Goal: Task Accomplishment & Management: Manage account settings

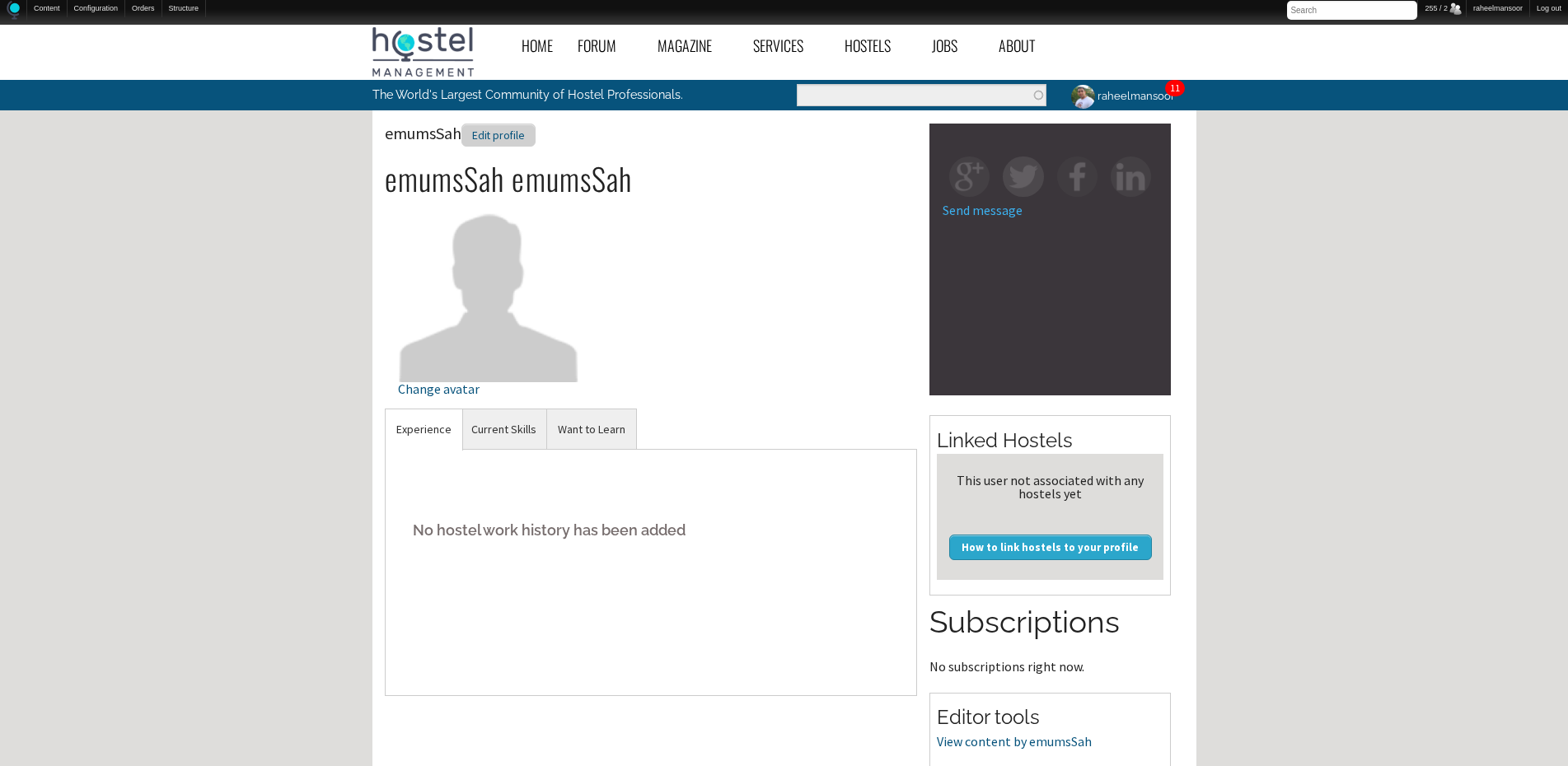
click at [505, 142] on div "Edit profile" at bounding box center [499, 136] width 75 height 24
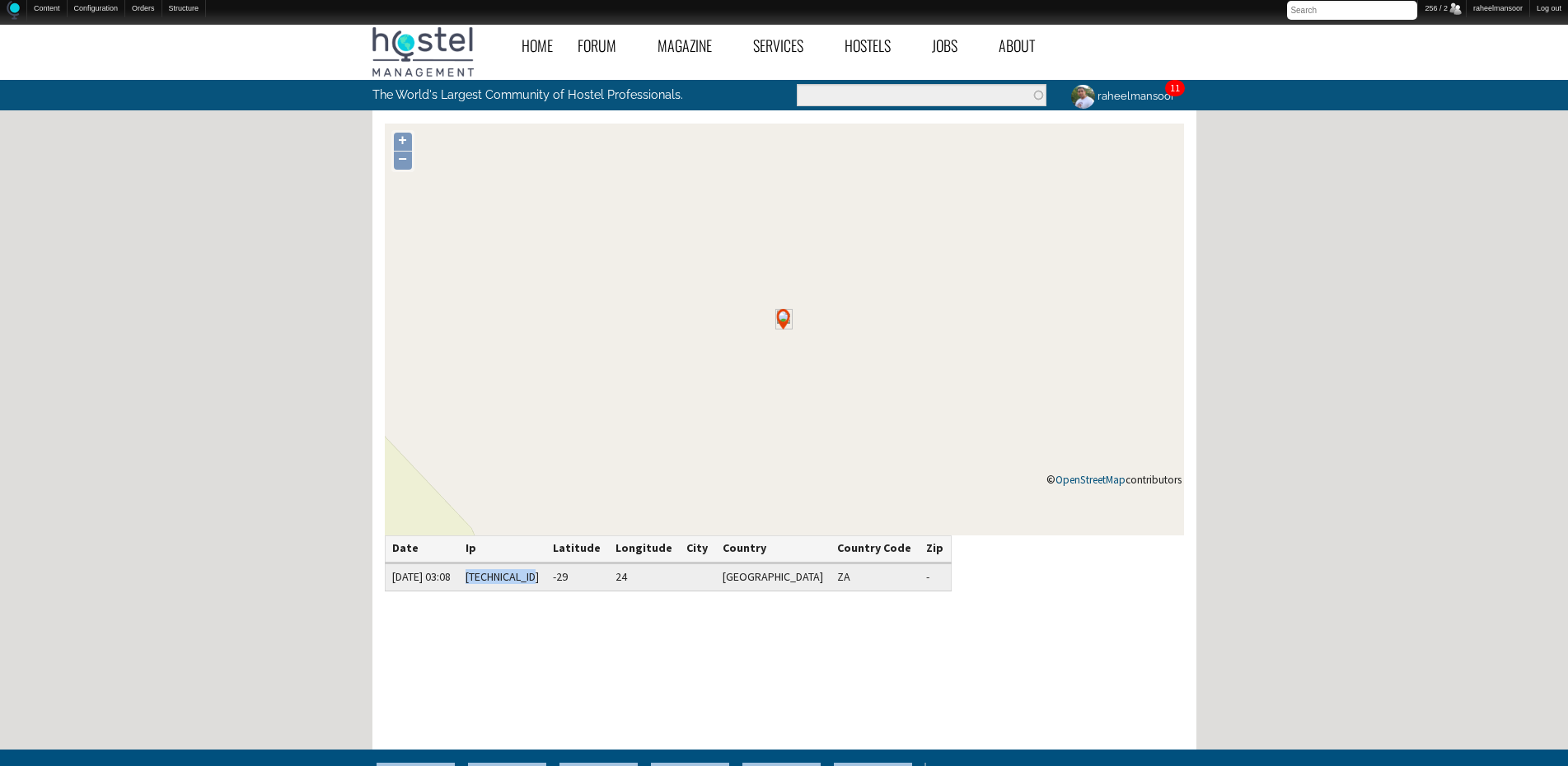
copy td "[TECHNICAL_ID]"
drag, startPoint x: 507, startPoint y: 577, endPoint x: 574, endPoint y: 574, distance: 67.1
click at [546, 574] on td "[TECHNICAL_ID]" at bounding box center [502, 577] width 88 height 28
click at [262, 25] on link "IP address blocking" at bounding box center [265, 24] width 132 height 16
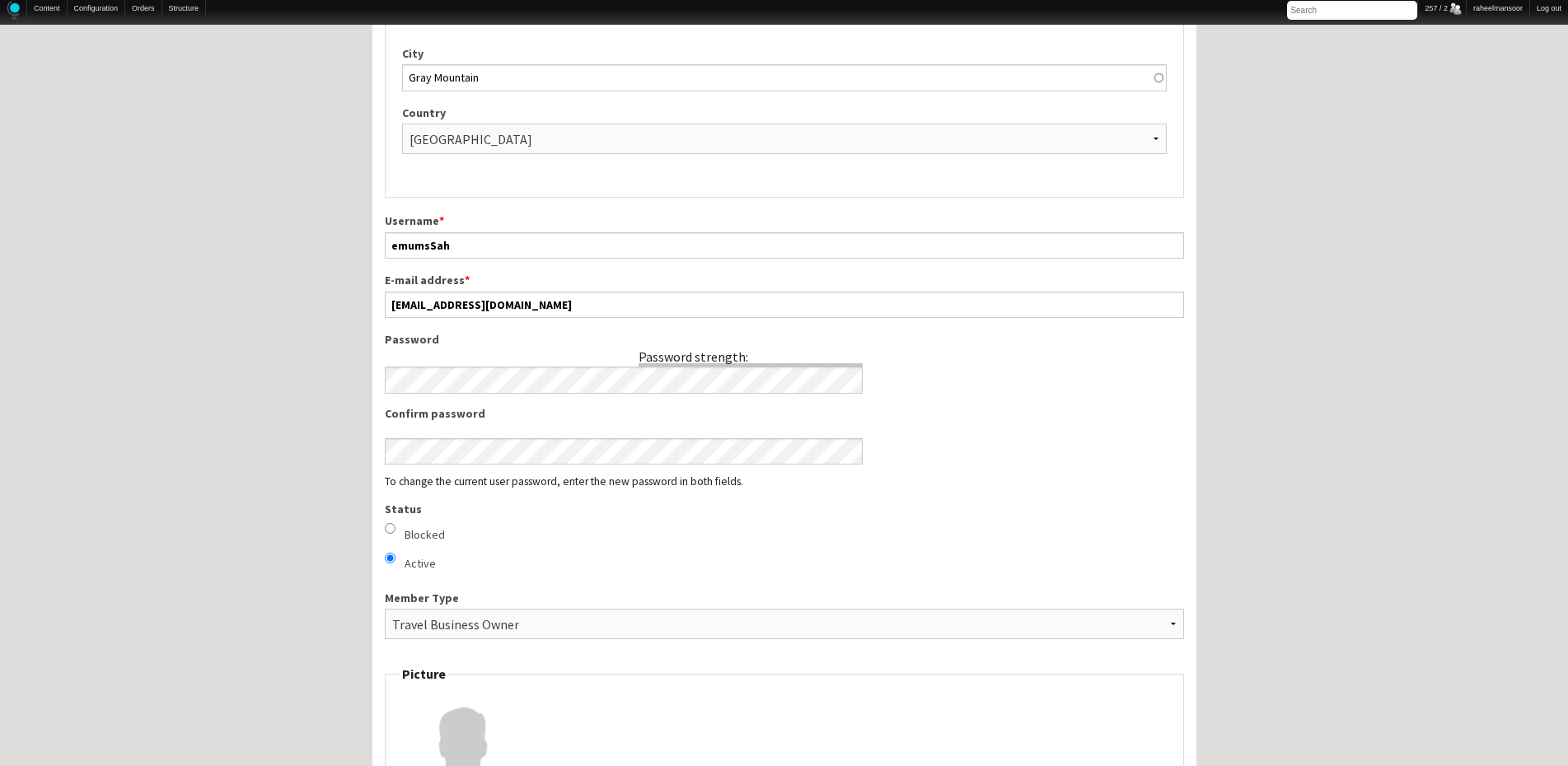
scroll to position [659, 0]
click at [386, 524] on input "Blocked" at bounding box center [390, 528] width 10 height 10
radio input "true"
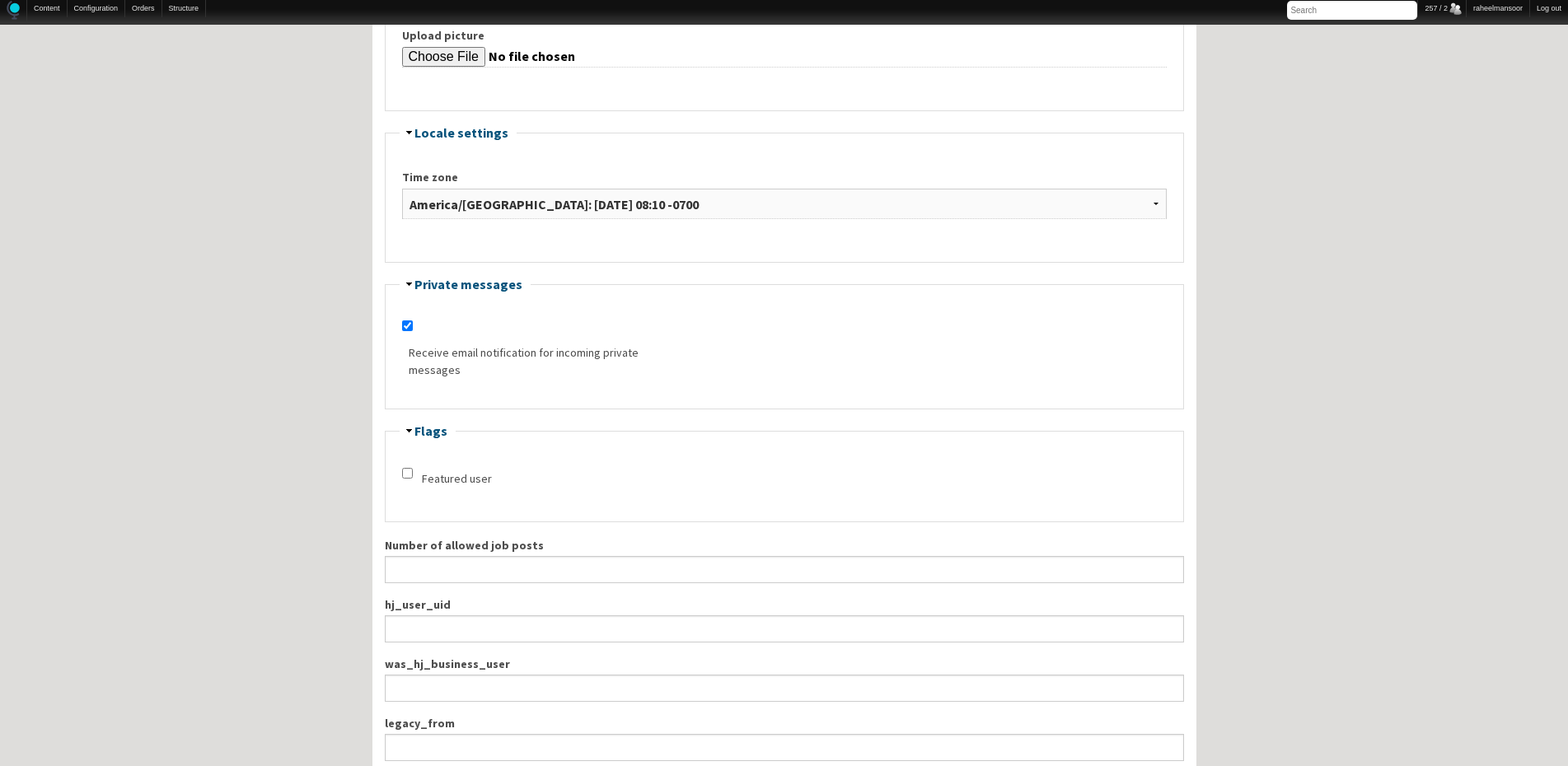
scroll to position [1996, 0]
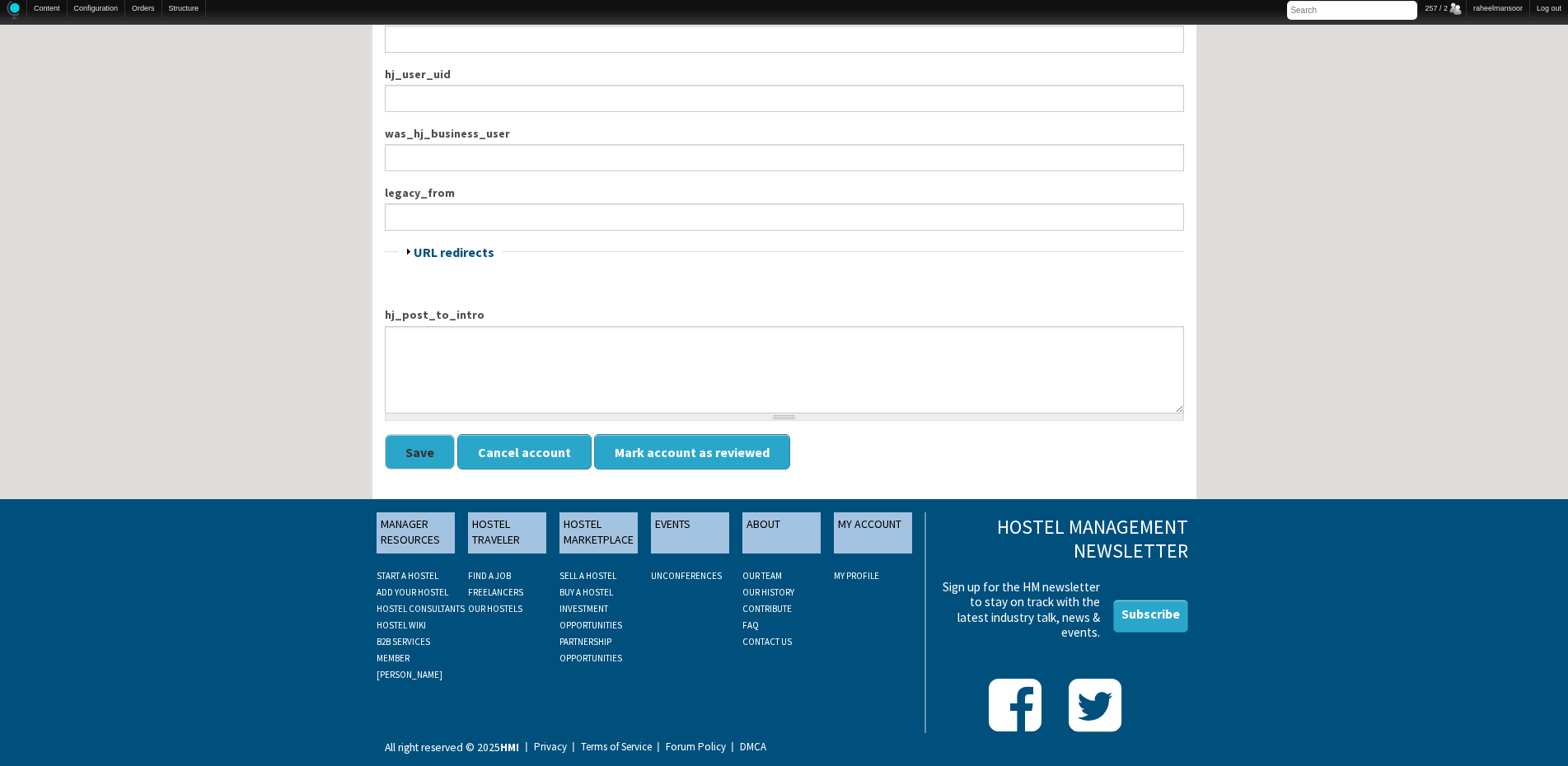
click at [408, 458] on button "Save" at bounding box center [419, 451] width 70 height 36
